Goal: Use online tool/utility: Use online tool/utility

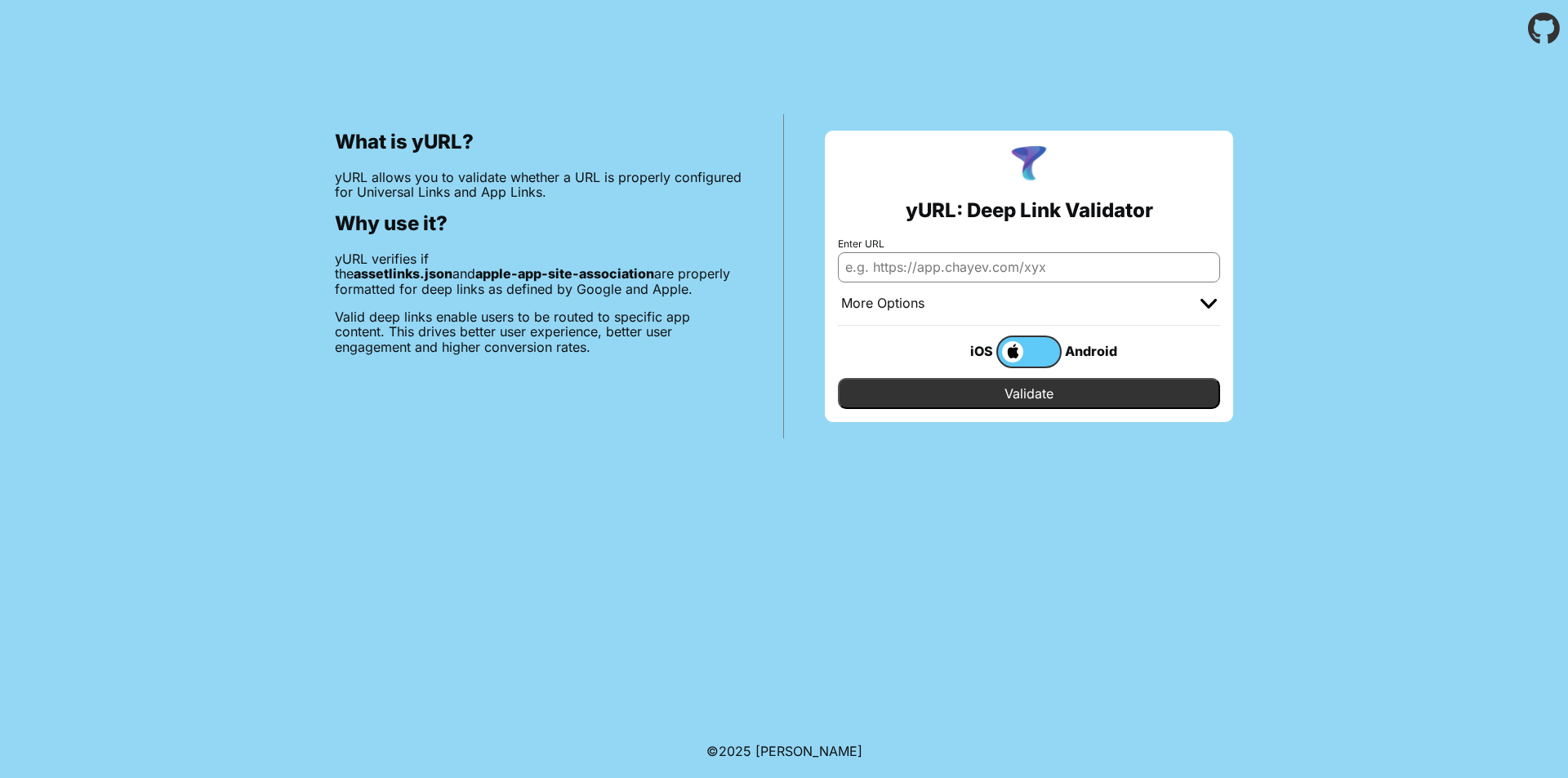
click at [949, 286] on div "More Options" at bounding box center [1029, 305] width 382 height 43
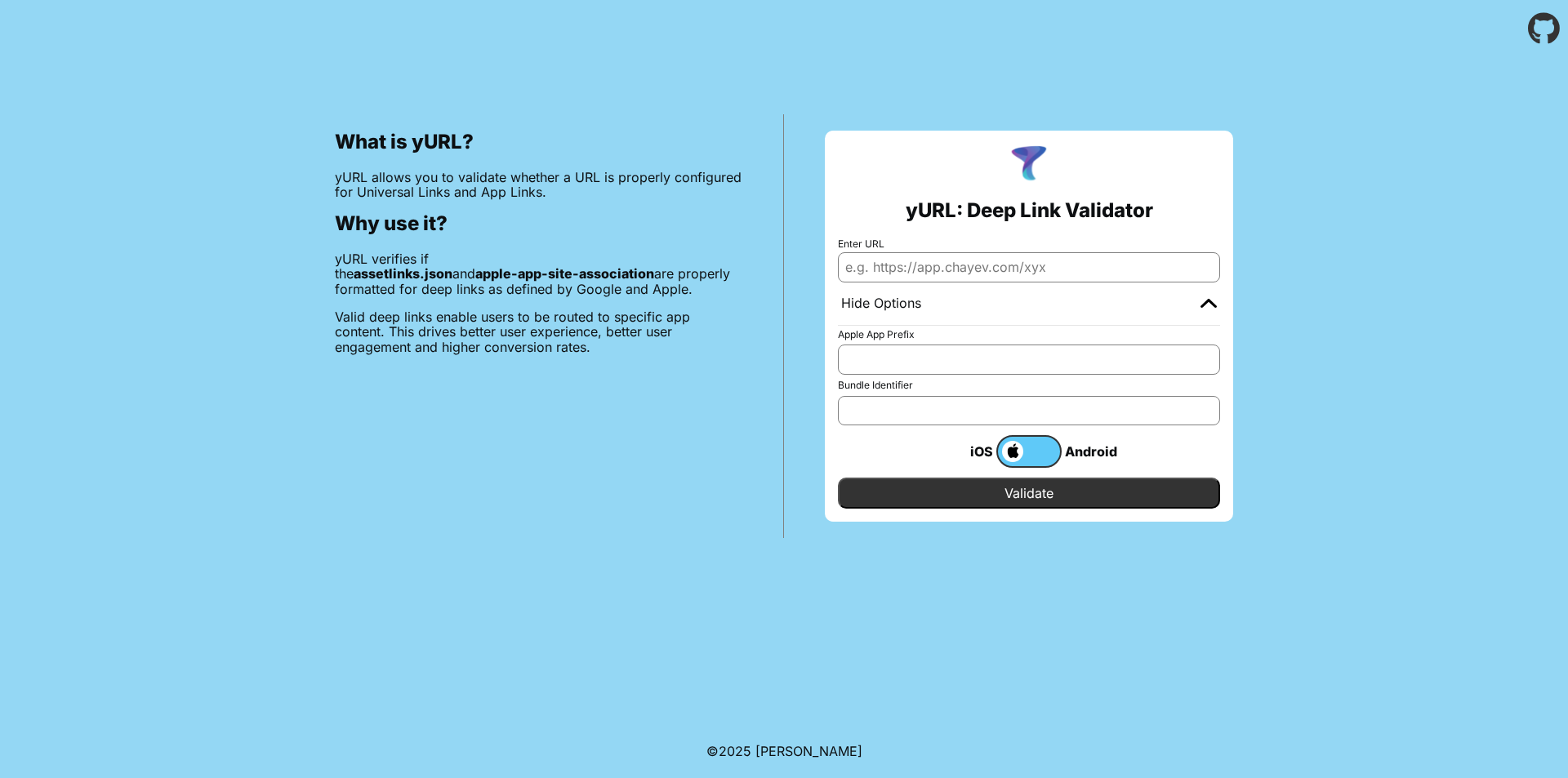
click at [957, 273] on input "Enter URL" at bounding box center [1029, 267] width 382 height 29
paste input "htpps://[DOMAIN_NAME][URL]"
type input "htpps://[DOMAIN_NAME][URL]"
click at [933, 339] on label "Apple App Prefix" at bounding box center [1029, 334] width 382 height 11
click at [933, 344] on input "Apple App Prefix" at bounding box center [1029, 359] width 382 height 29
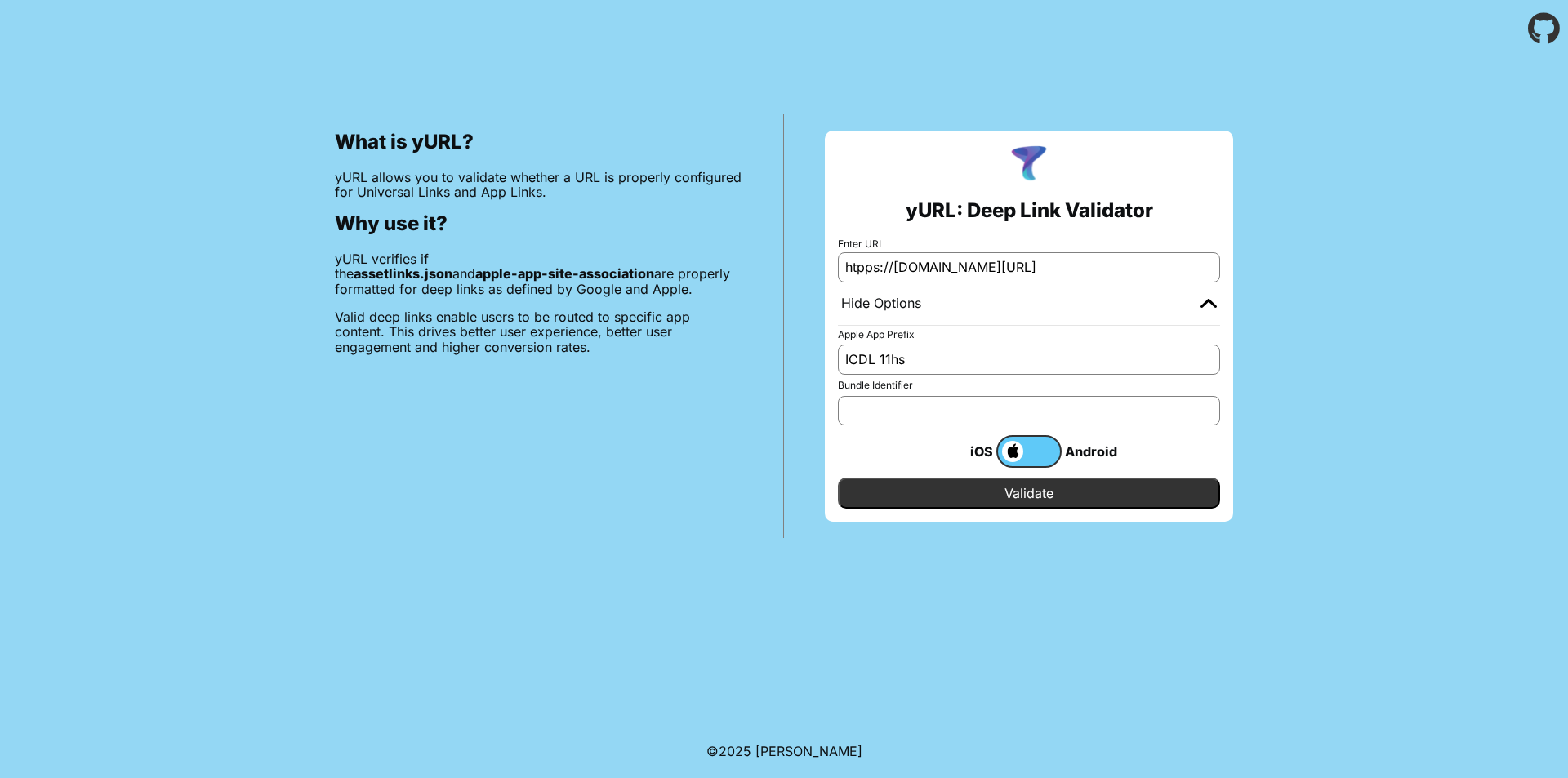
click at [882, 360] on input "ICDL 11hs" at bounding box center [1029, 359] width 382 height 29
click at [882, 358] on input "ICDL 11hs" at bounding box center [1029, 359] width 382 height 29
type input "ICDL11hs"
click at [838, 478] on input "Validate" at bounding box center [1029, 493] width 382 height 31
click at [889, 405] on input "Bundle Identifier" at bounding box center [1029, 411] width 382 height 29
